Goal: Transaction & Acquisition: Purchase product/service

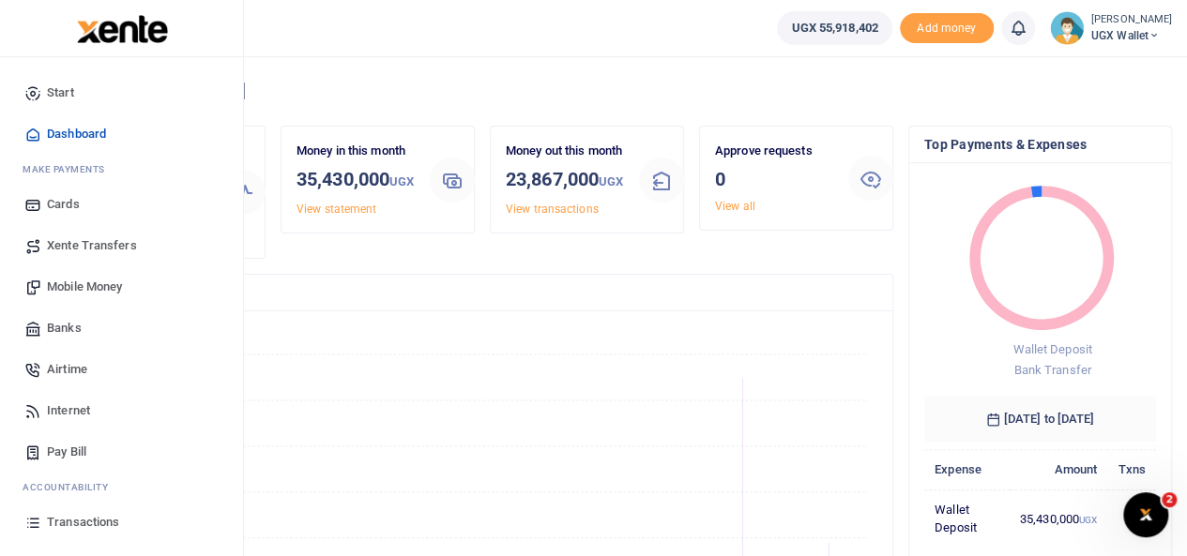
click at [84, 279] on span "Mobile Money" at bounding box center [84, 287] width 75 height 19
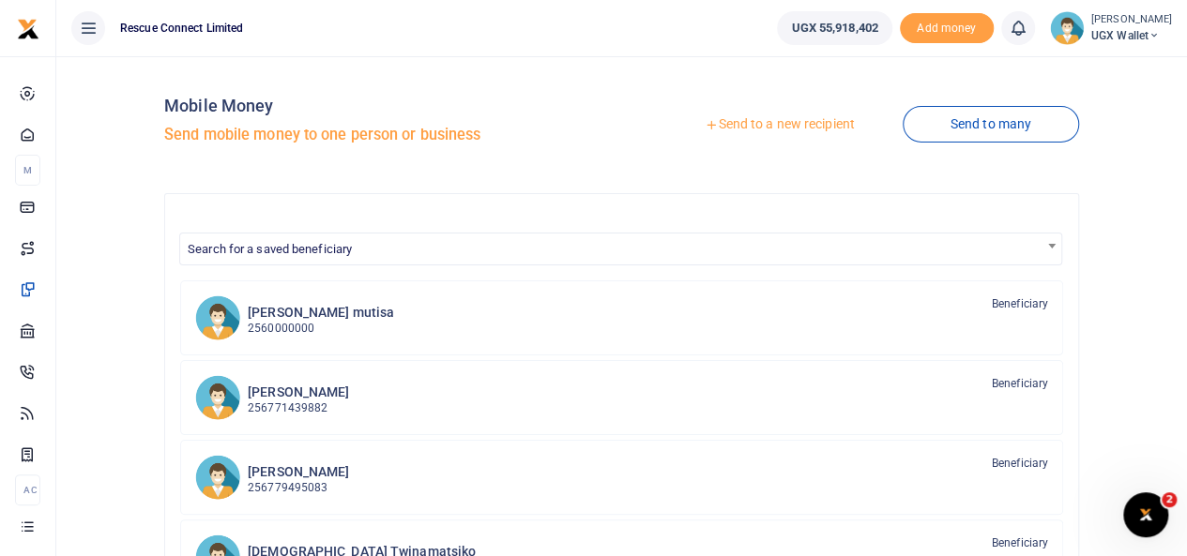
click at [750, 126] on link "Send to a new recipient" at bounding box center [779, 125] width 245 height 34
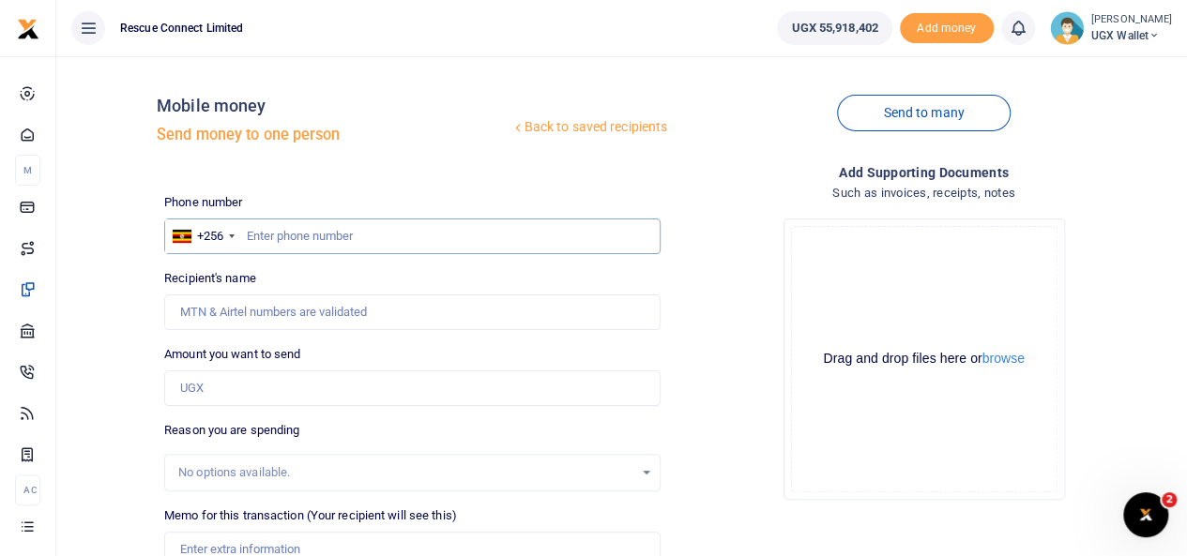
click at [274, 230] on input "text" at bounding box center [412, 237] width 496 height 36
paste input "+256775433145"
type input "+256775433145"
click at [274, 230] on input "+256775433145" at bounding box center [412, 237] width 496 height 36
type input "Sam Tomson Mwesigwa"
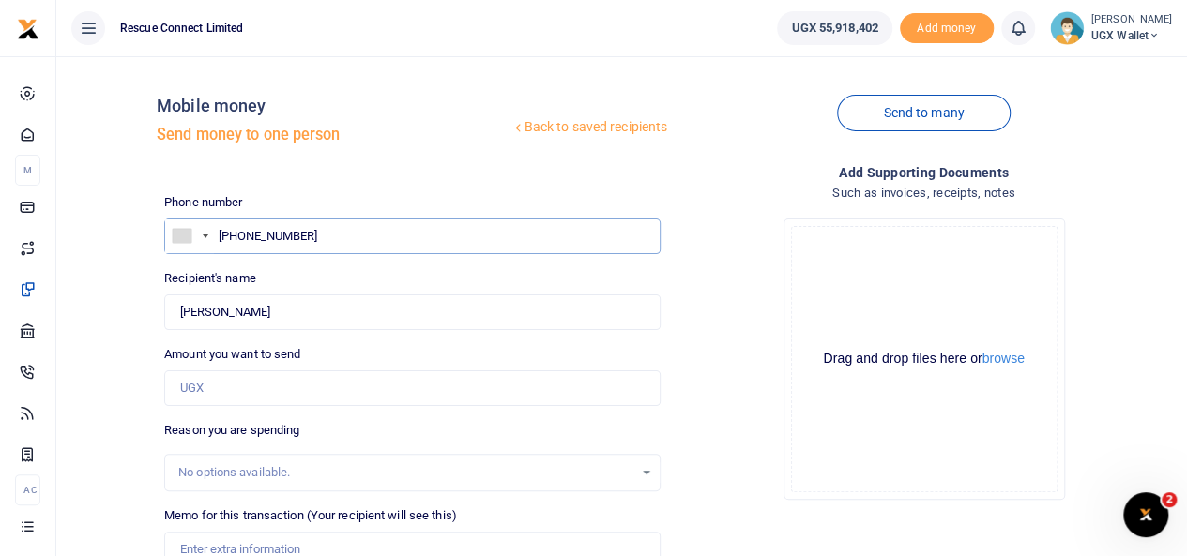
type input "+2775433145"
type input "+775433145"
type input "Sam Tomson Mwesigwa"
type input "775433145"
click at [268, 383] on input "Amount you want to send" at bounding box center [412, 389] width 496 height 36
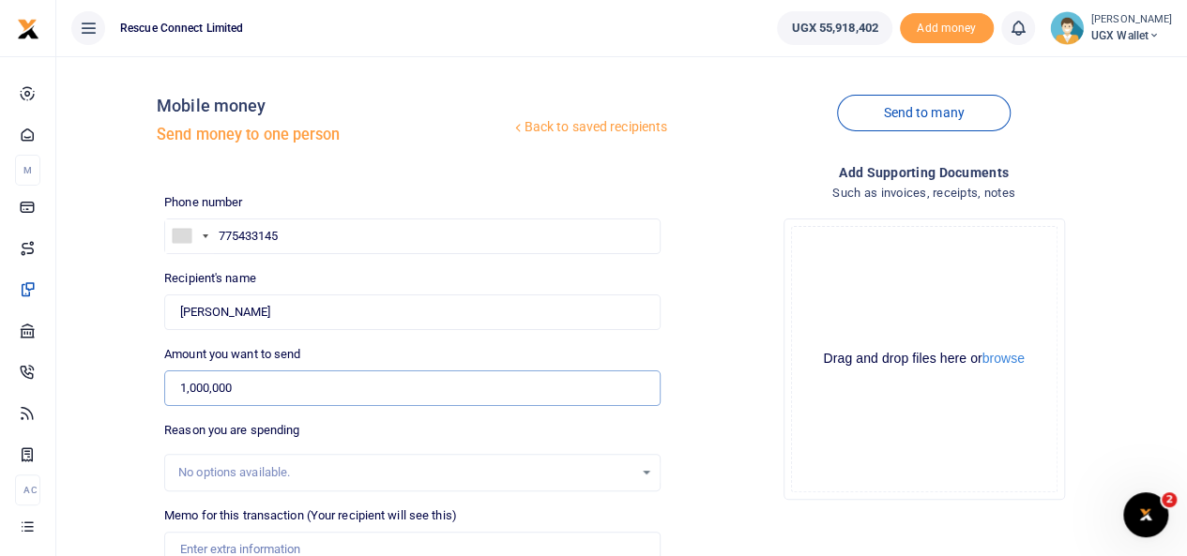
type input "1,000,000"
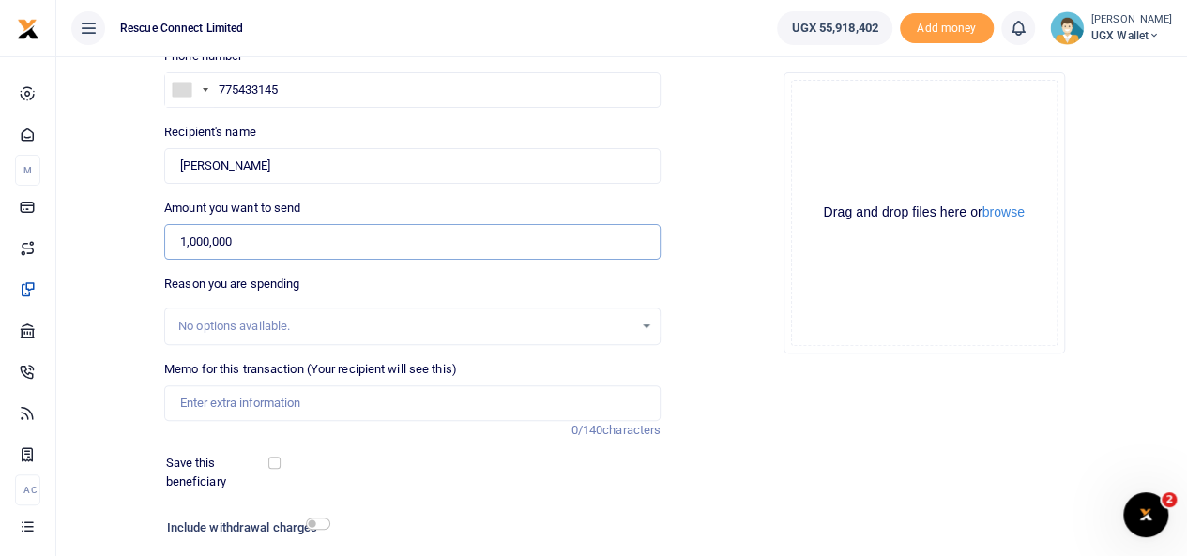
scroll to position [188, 0]
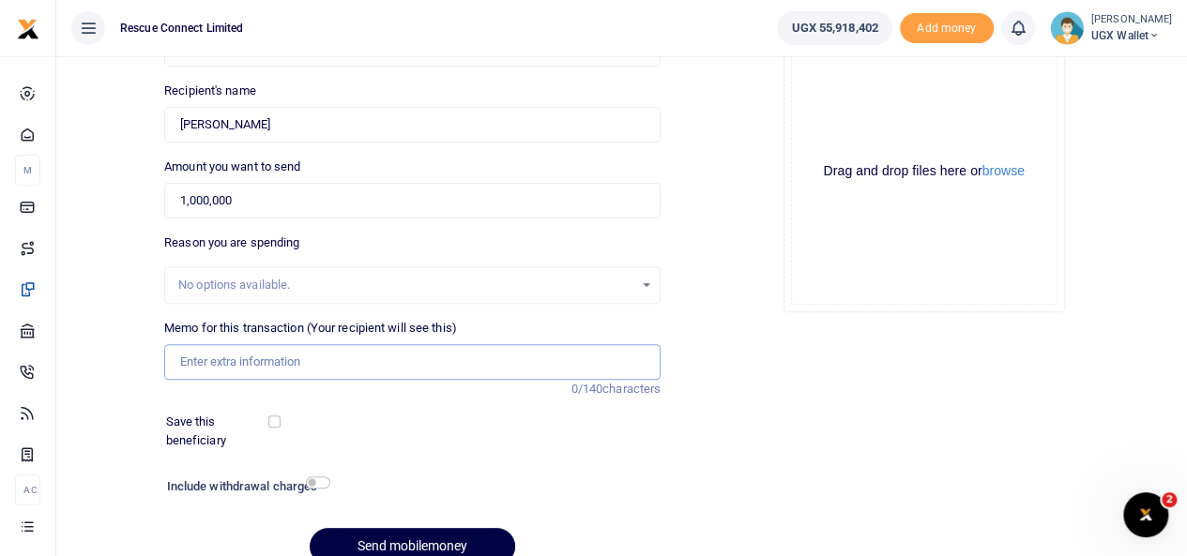
click at [251, 359] on input "Memo for this transaction (Your recipient will see this)" at bounding box center [412, 362] width 496 height 36
paste input "Case 96293"
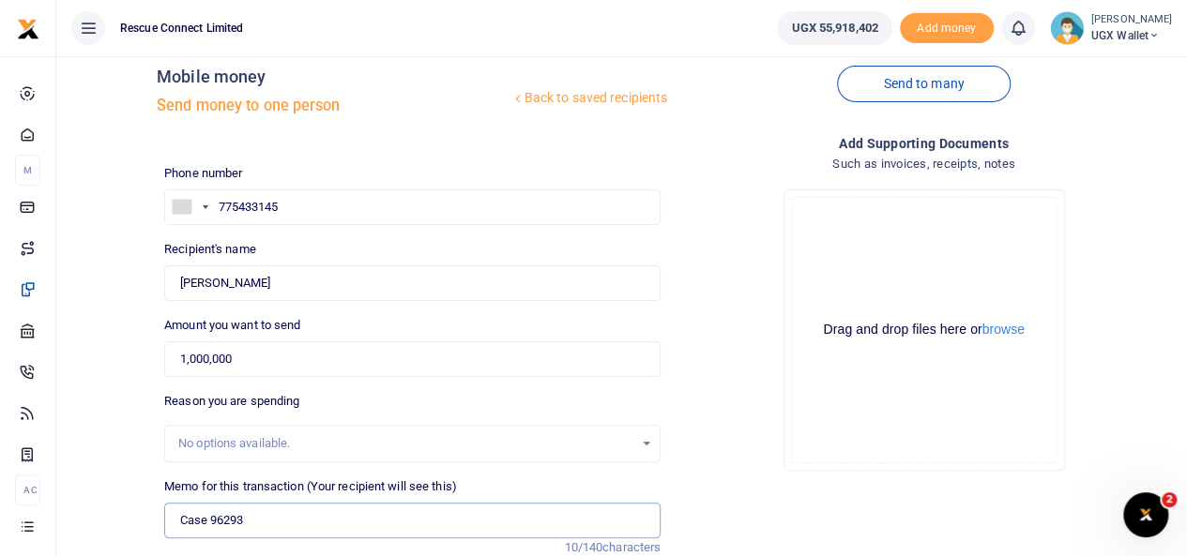
scroll to position [0, 0]
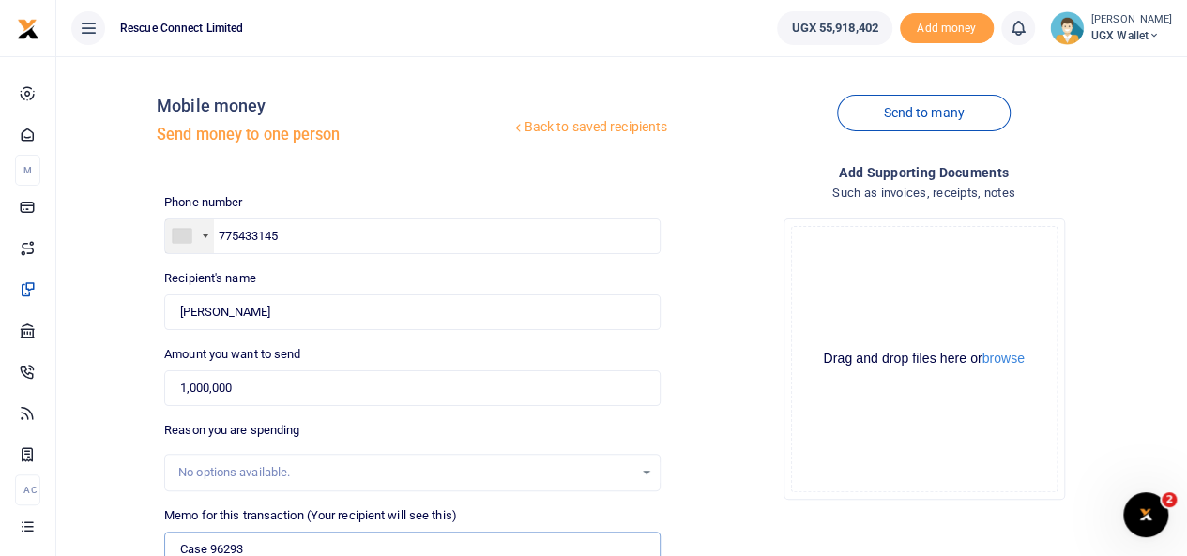
type input "Case 96293"
click at [210, 230] on div at bounding box center [189, 237] width 49 height 34
click at [211, 270] on span "Uganda" at bounding box center [257, 268] width 116 height 14
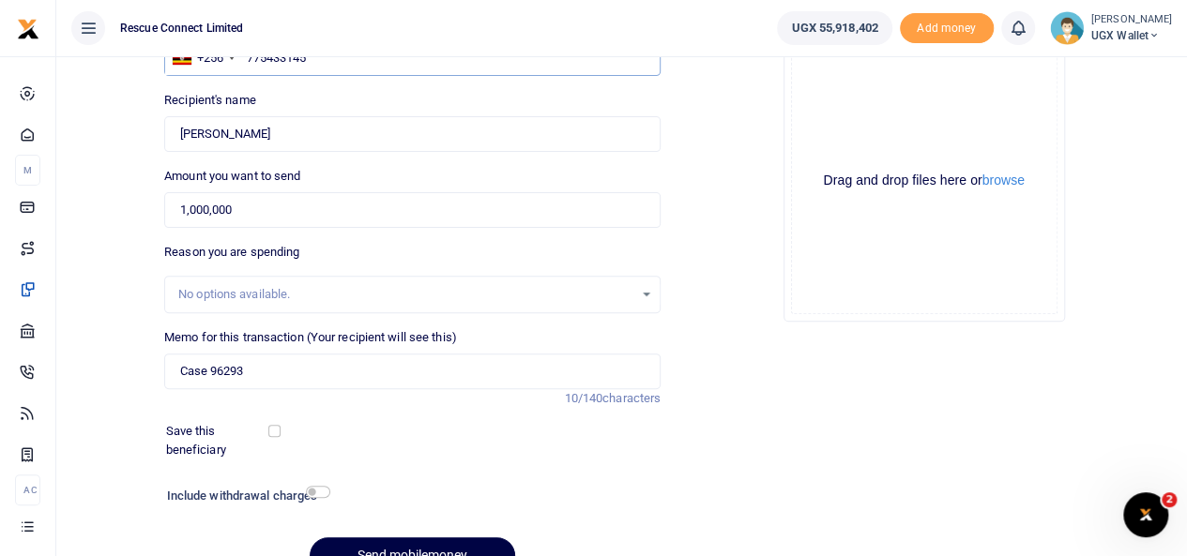
scroll to position [272, 0]
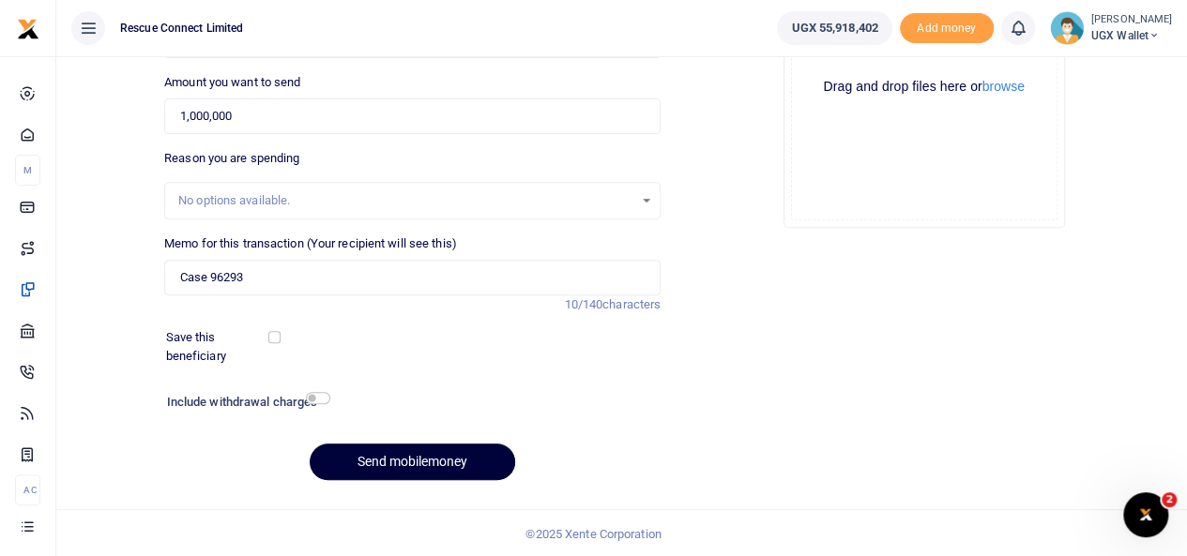
click at [426, 450] on button "Send mobilemoney" at bounding box center [412, 462] width 205 height 37
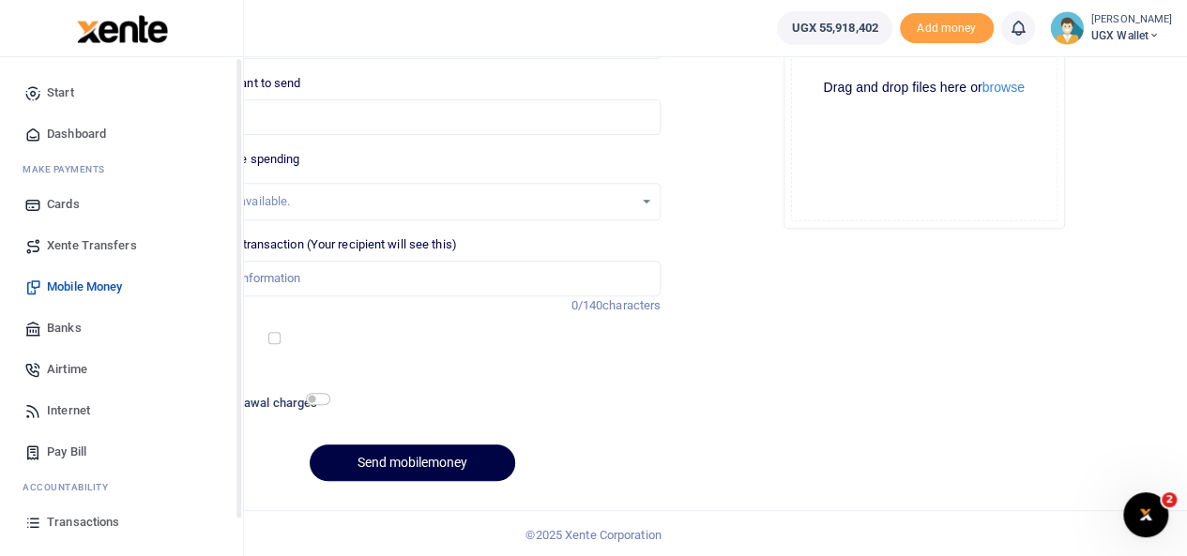
click at [84, 521] on span "Transactions" at bounding box center [83, 522] width 72 height 19
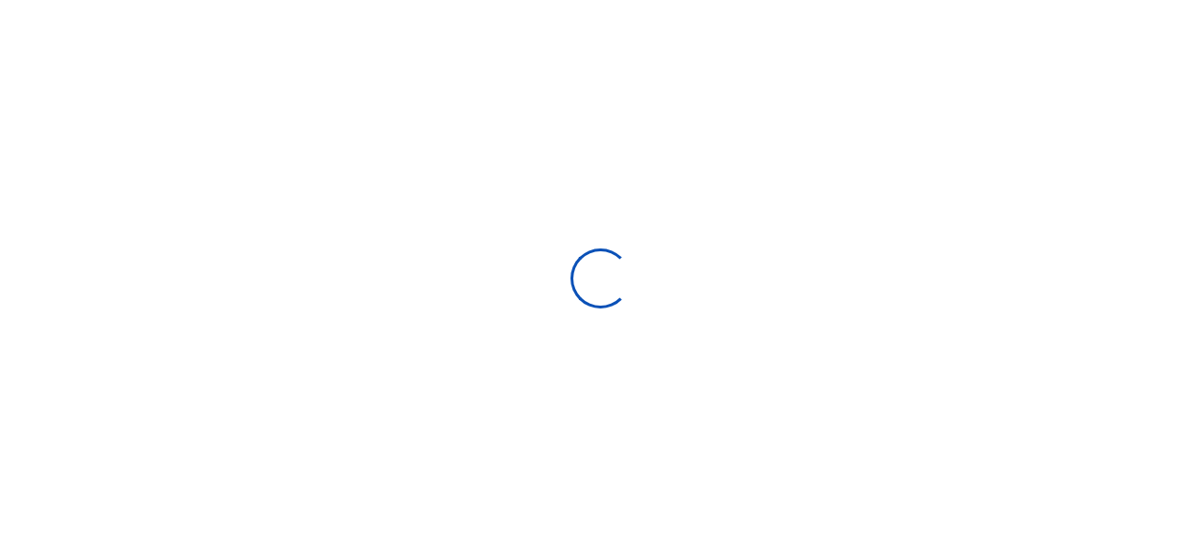
select select
type input "[DATE] - [DATE]"
select select
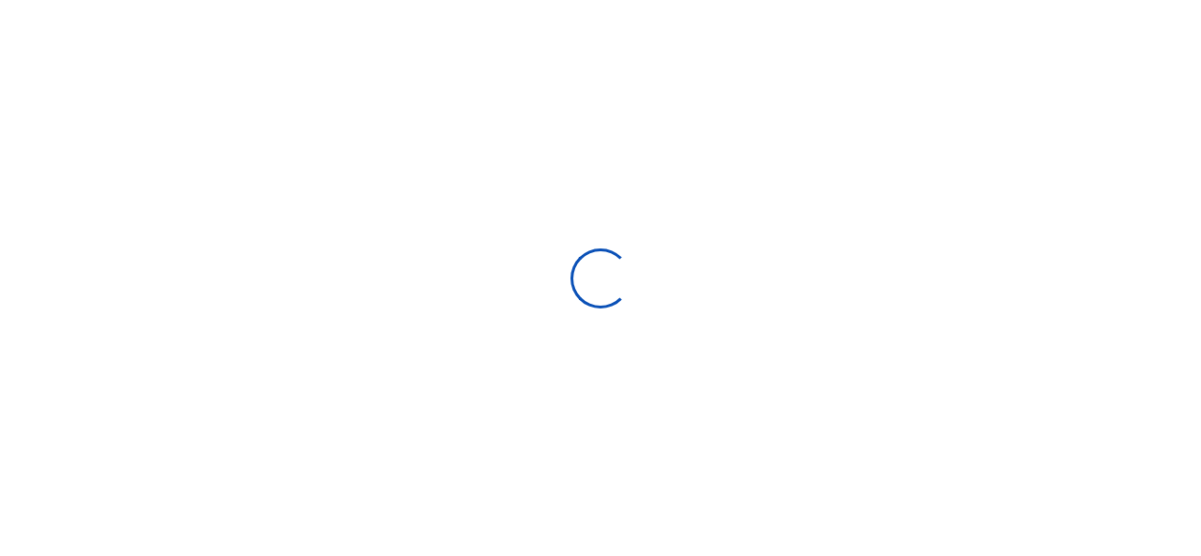
type input "[DATE] - [DATE]"
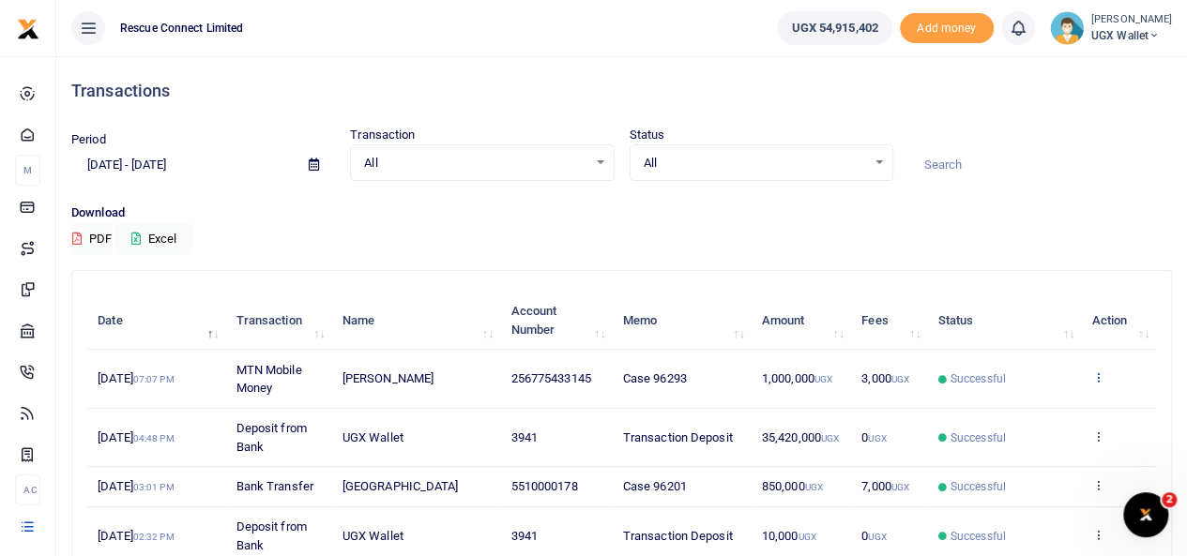
click at [1092, 375] on icon at bounding box center [1097, 377] width 12 height 13
click at [1025, 408] on link "View details" at bounding box center [1029, 410] width 148 height 26
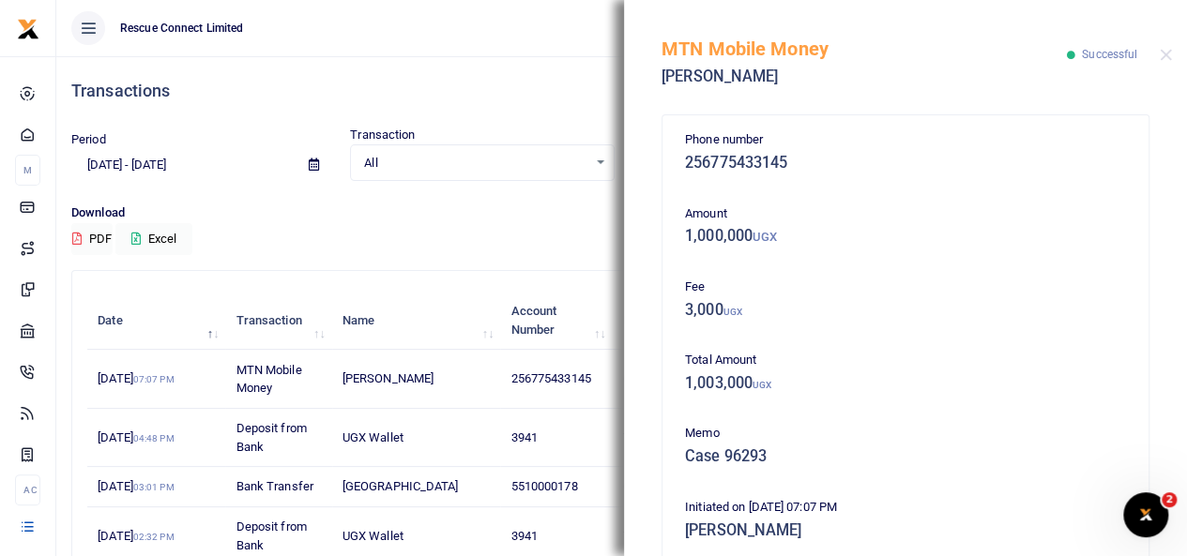
scroll to position [440, 0]
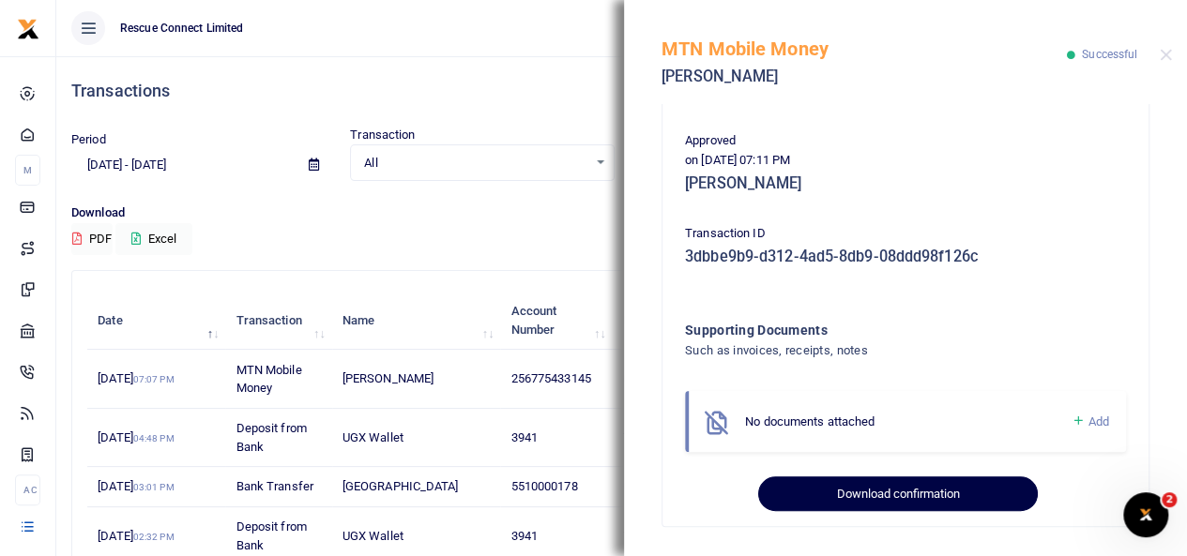
click at [882, 479] on button "Download confirmation" at bounding box center [897, 495] width 279 height 36
